Goal: Information Seeking & Learning: Learn about a topic

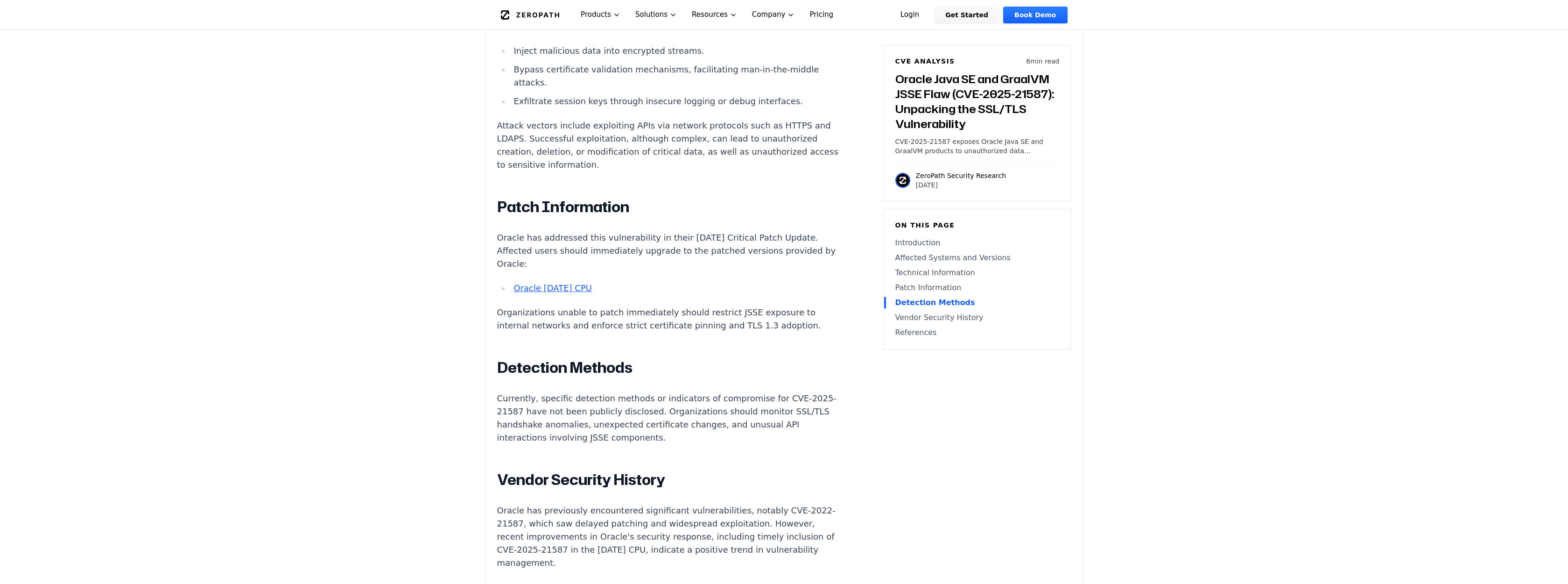
scroll to position [840, 0]
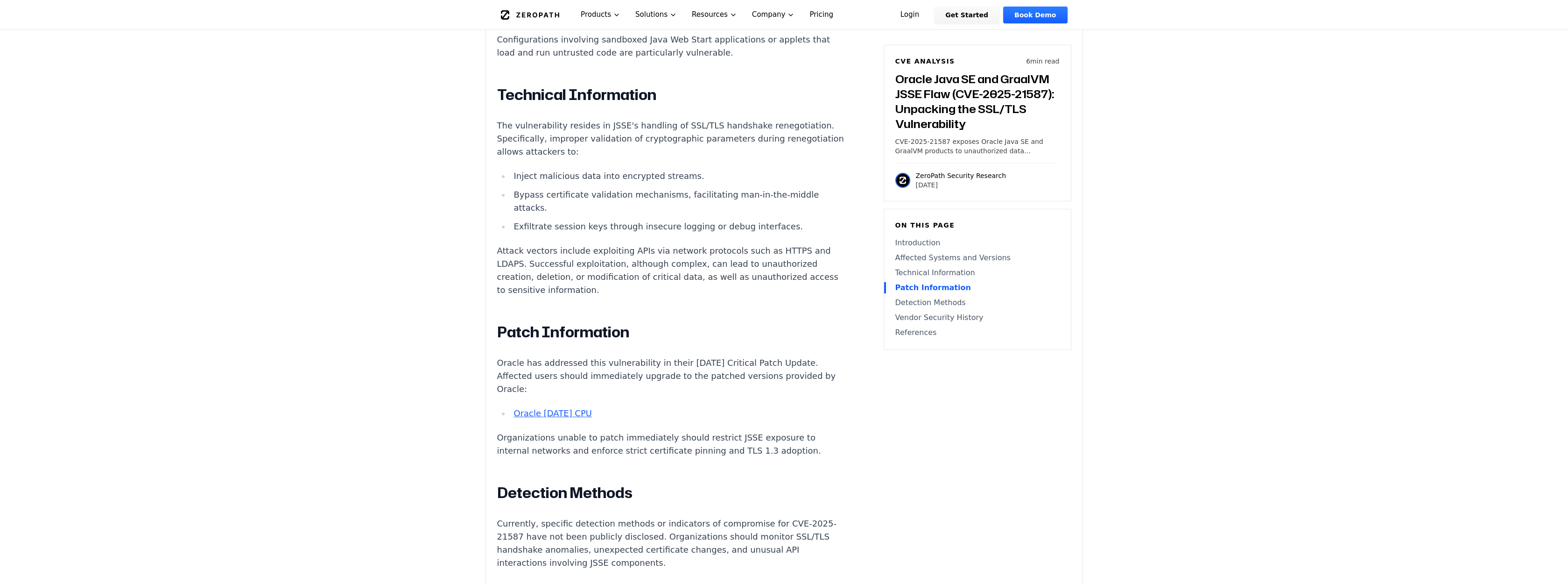
click at [425, 311] on main "How ZeroPath Works Learn the technical details of how ZeroPath works under the …" at bounding box center [784, 444] width 1568 height 2569
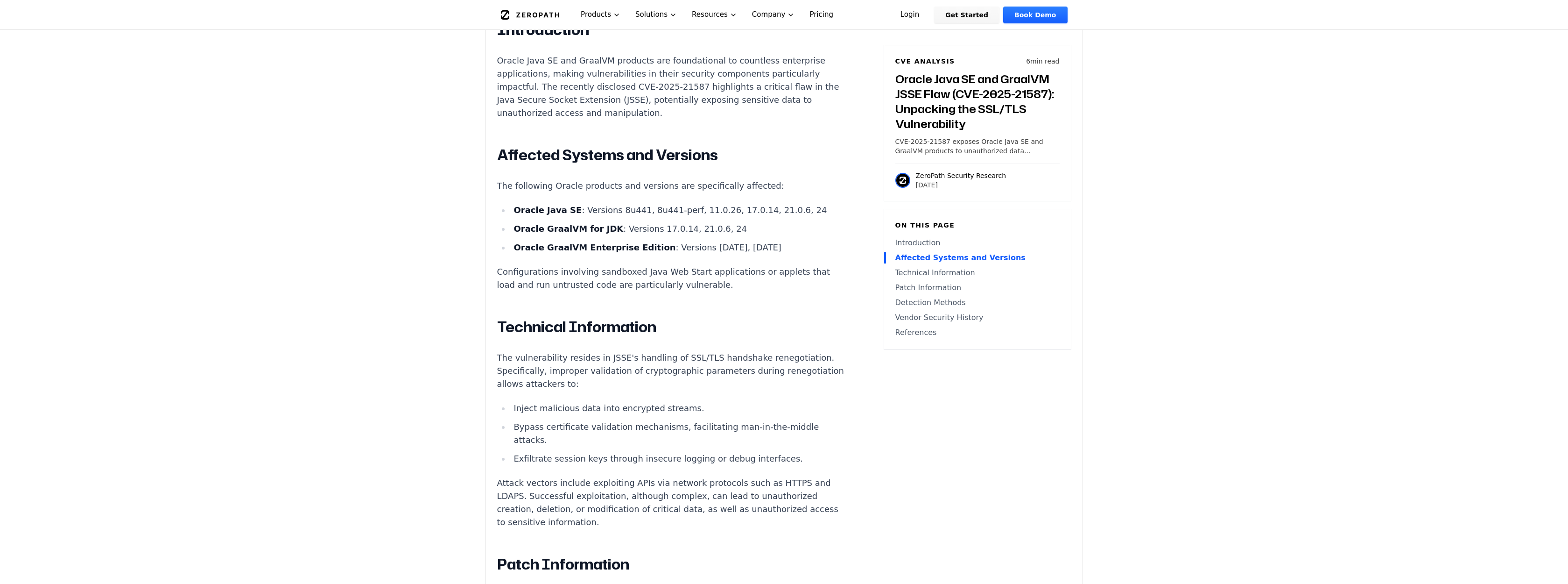
scroll to position [582, 0]
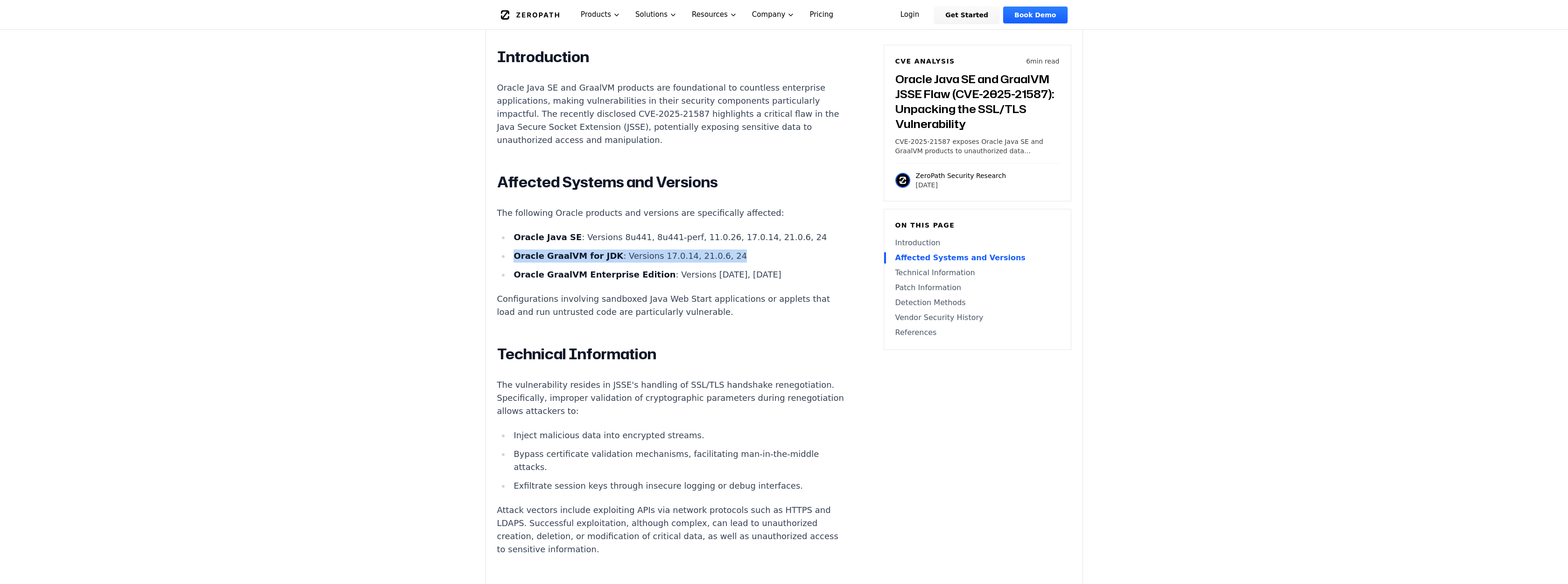
drag, startPoint x: 718, startPoint y: 256, endPoint x: 506, endPoint y: 253, distance: 212.0
click at [506, 253] on ul "Oracle Java SE : Versions 8u441, 8u441-perf, 11.0.26, 17.0.14, 21.0.6, 24 Oracl…" at bounding box center [671, 256] width 348 height 51
click at [650, 286] on div "Introduction Oracle Java SE and GraalVM products are foundational to countless …" at bounding box center [671, 555] width 348 height 1016
drag, startPoint x: 768, startPoint y: 273, endPoint x: 477, endPoint y: 264, distance: 291.1
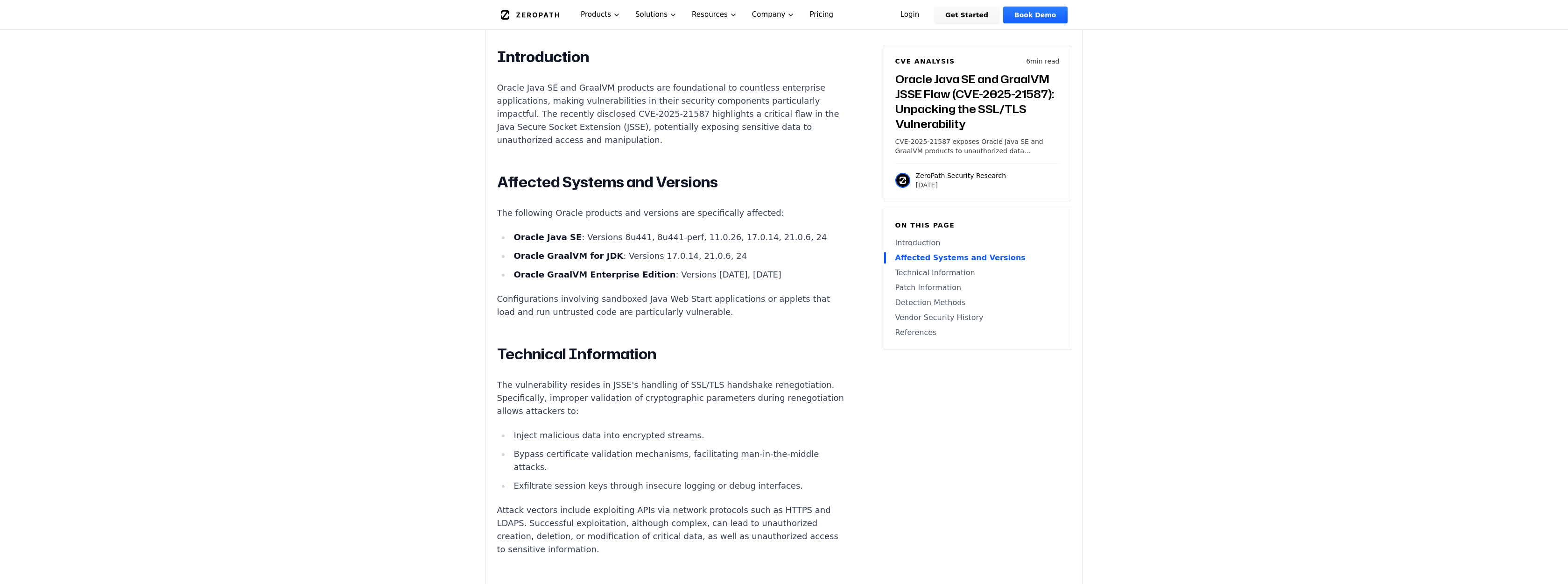
click at [506, 266] on ul "Oracle Java SE : Versions 8u441, 8u441-perf, 11.0.26, 17.0.14, 21.0.6, 24 Oracl…" at bounding box center [671, 256] width 348 height 51
click at [525, 255] on strong "Oracle GraalVM for JDK" at bounding box center [569, 256] width 110 height 10
click at [486, 283] on div "Experimental AI-Generated Content This CVE analysis is an experimental publicat…" at bounding box center [784, 392] width 597 height 1418
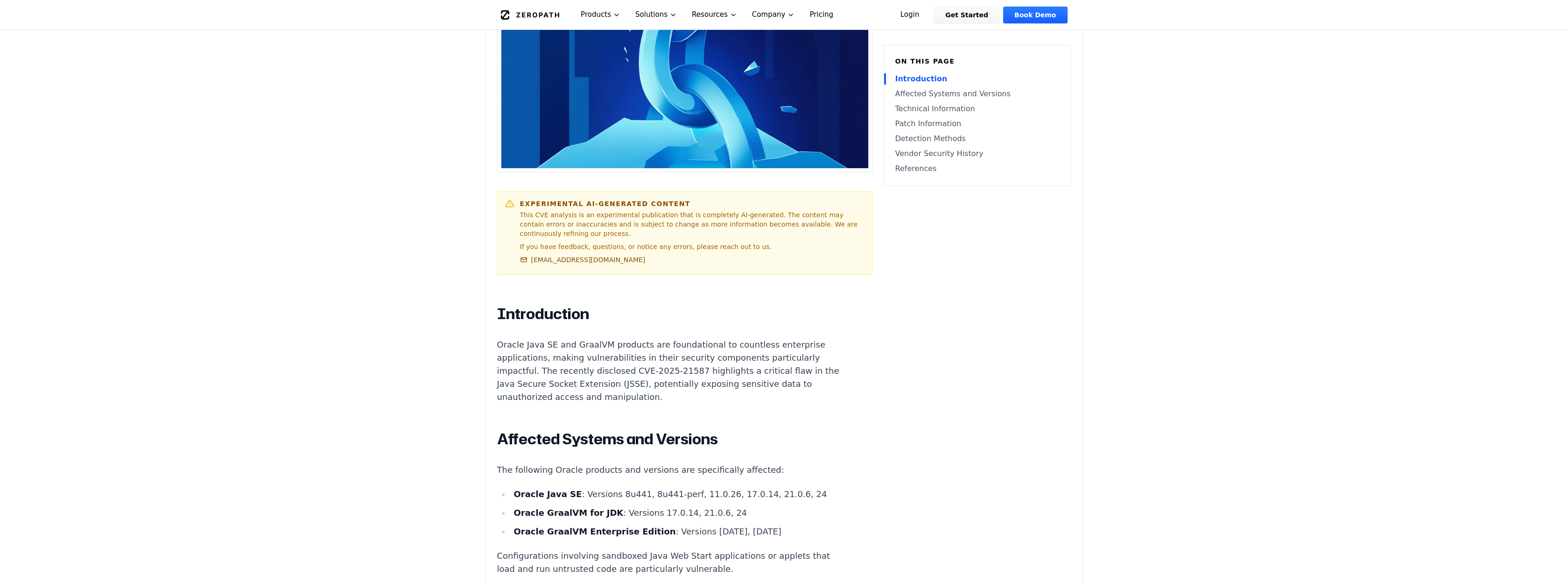
scroll to position [266, 0]
